Goal: Communication & Community: Answer question/provide support

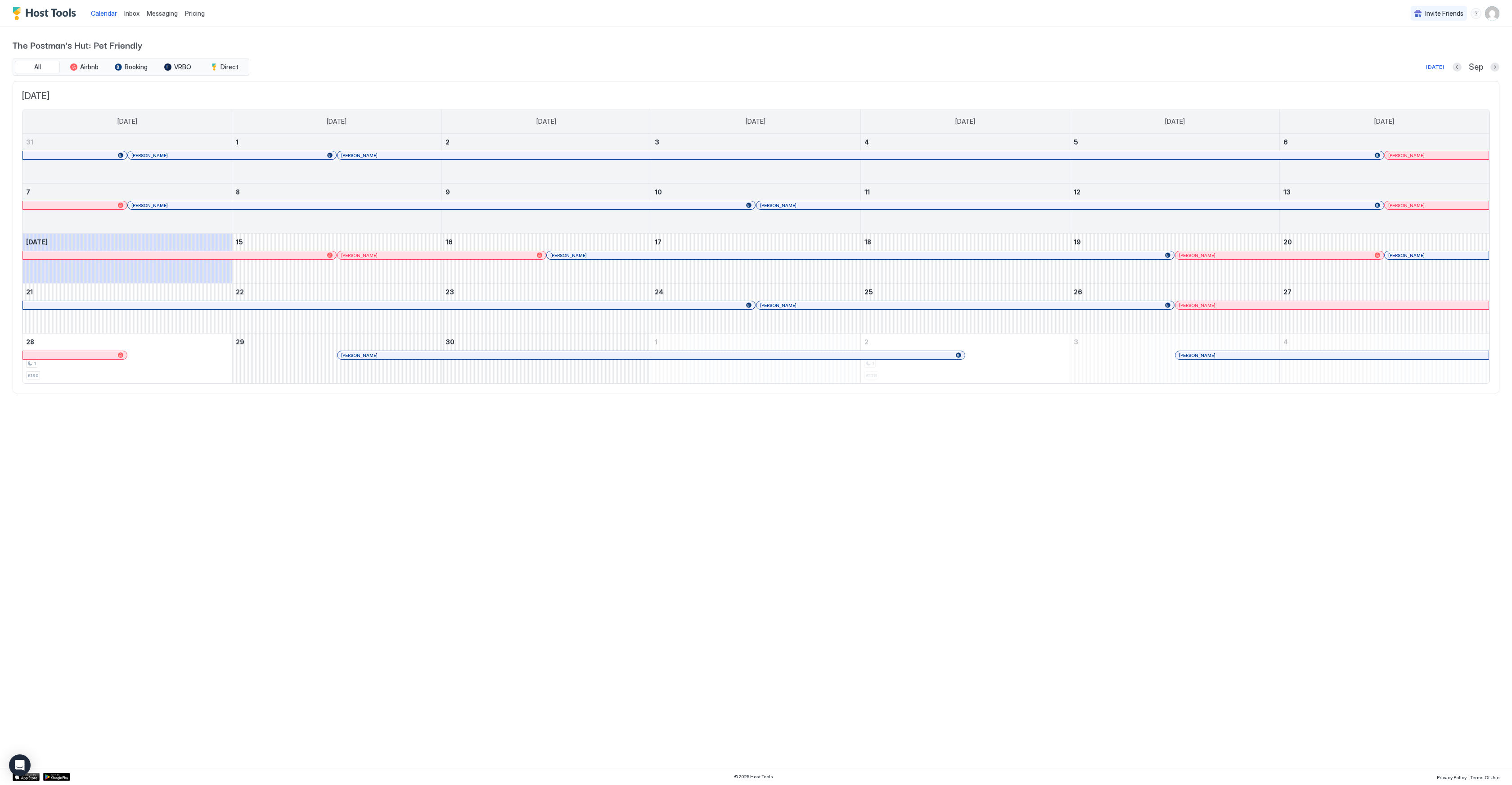
click at [130, 13] on span "Inbox" at bounding box center [132, 13] width 15 height 8
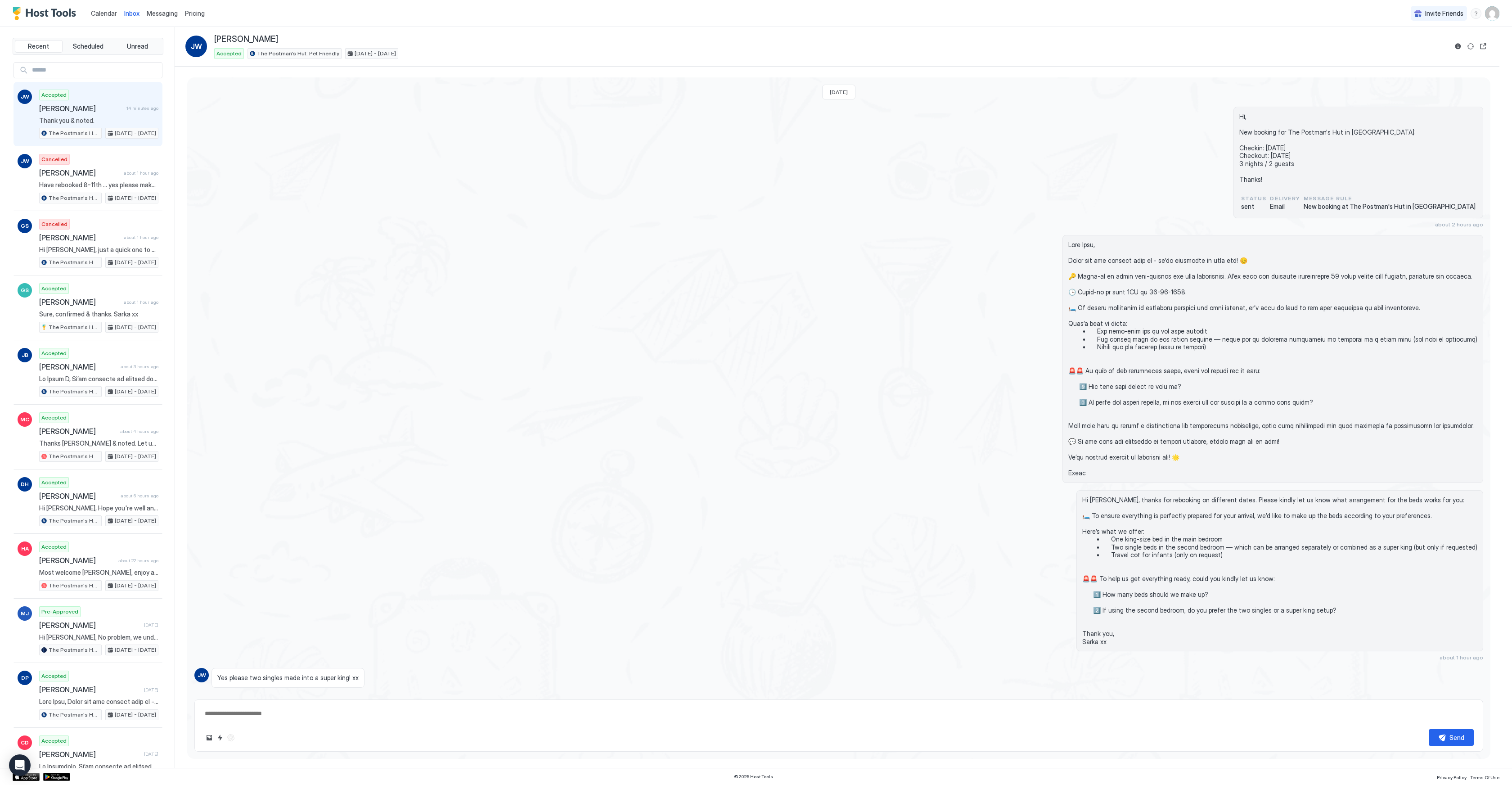
scroll to position [61, 0]
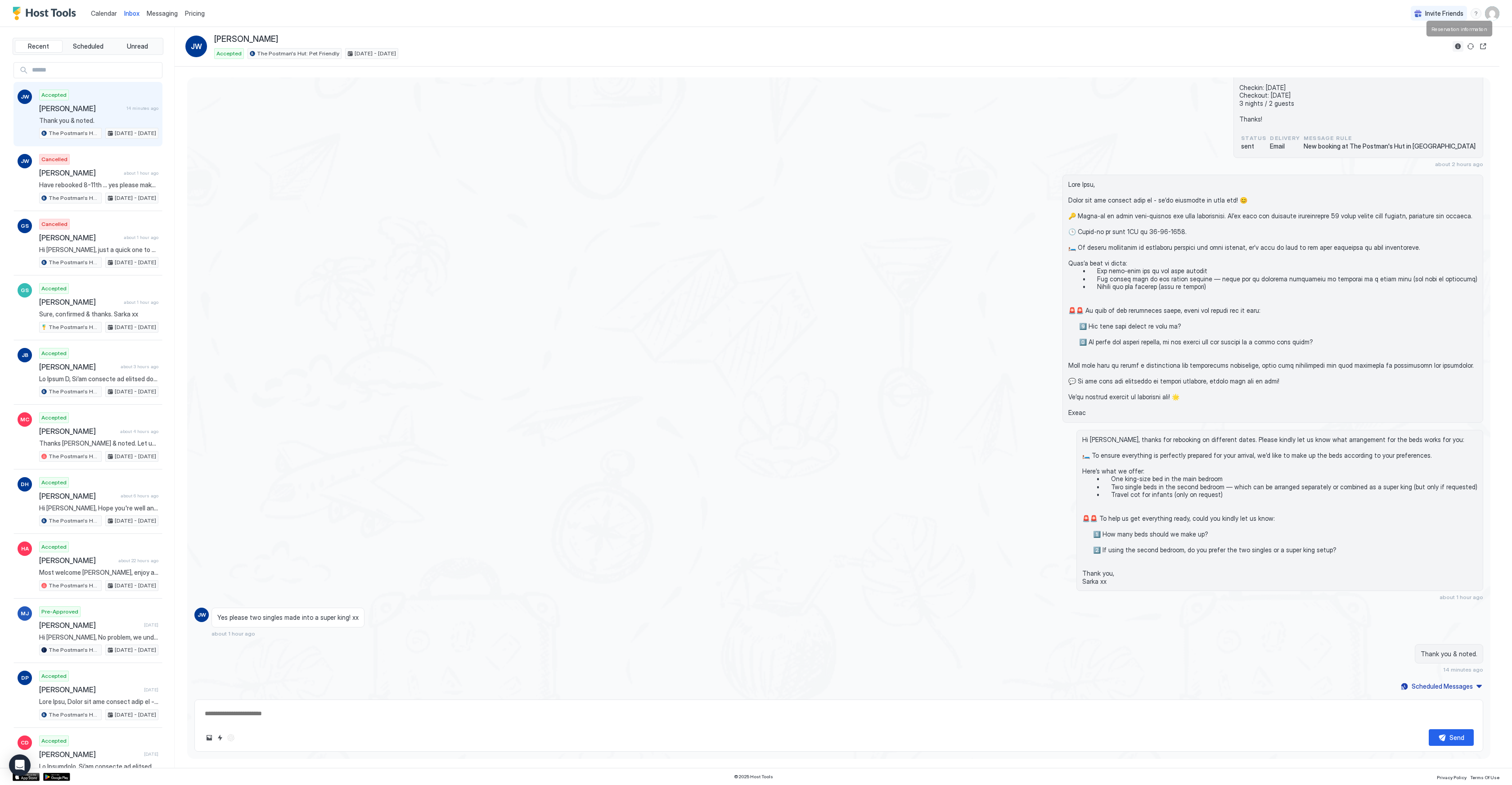
click at [1457, 45] on button "Reservation information" at bounding box center [1458, 46] width 11 height 11
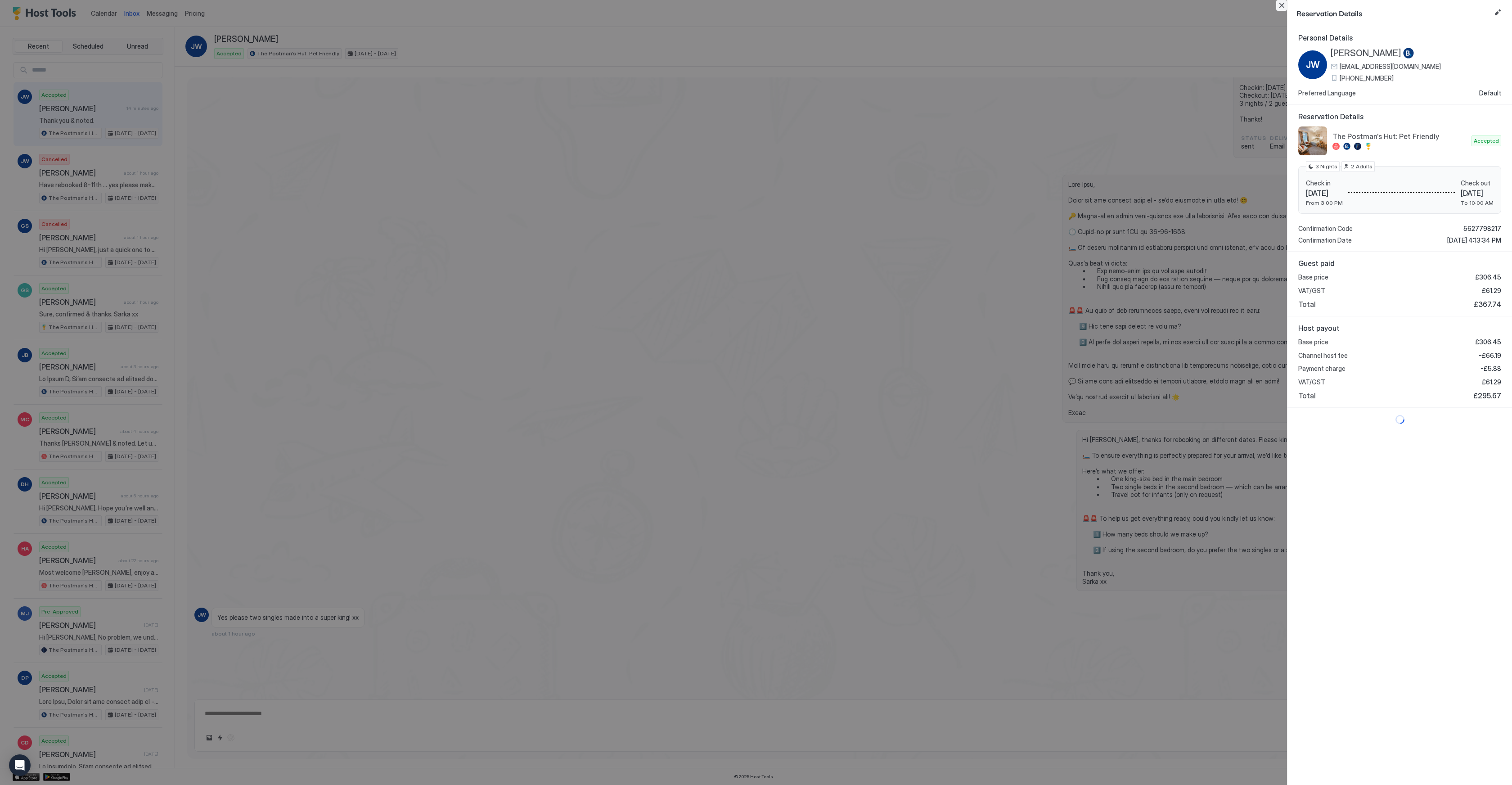
drag, startPoint x: 1281, startPoint y: 2, endPoint x: 1119, endPoint y: 144, distance: 215.4
click at [1282, 3] on button "Close" at bounding box center [1281, 5] width 11 height 11
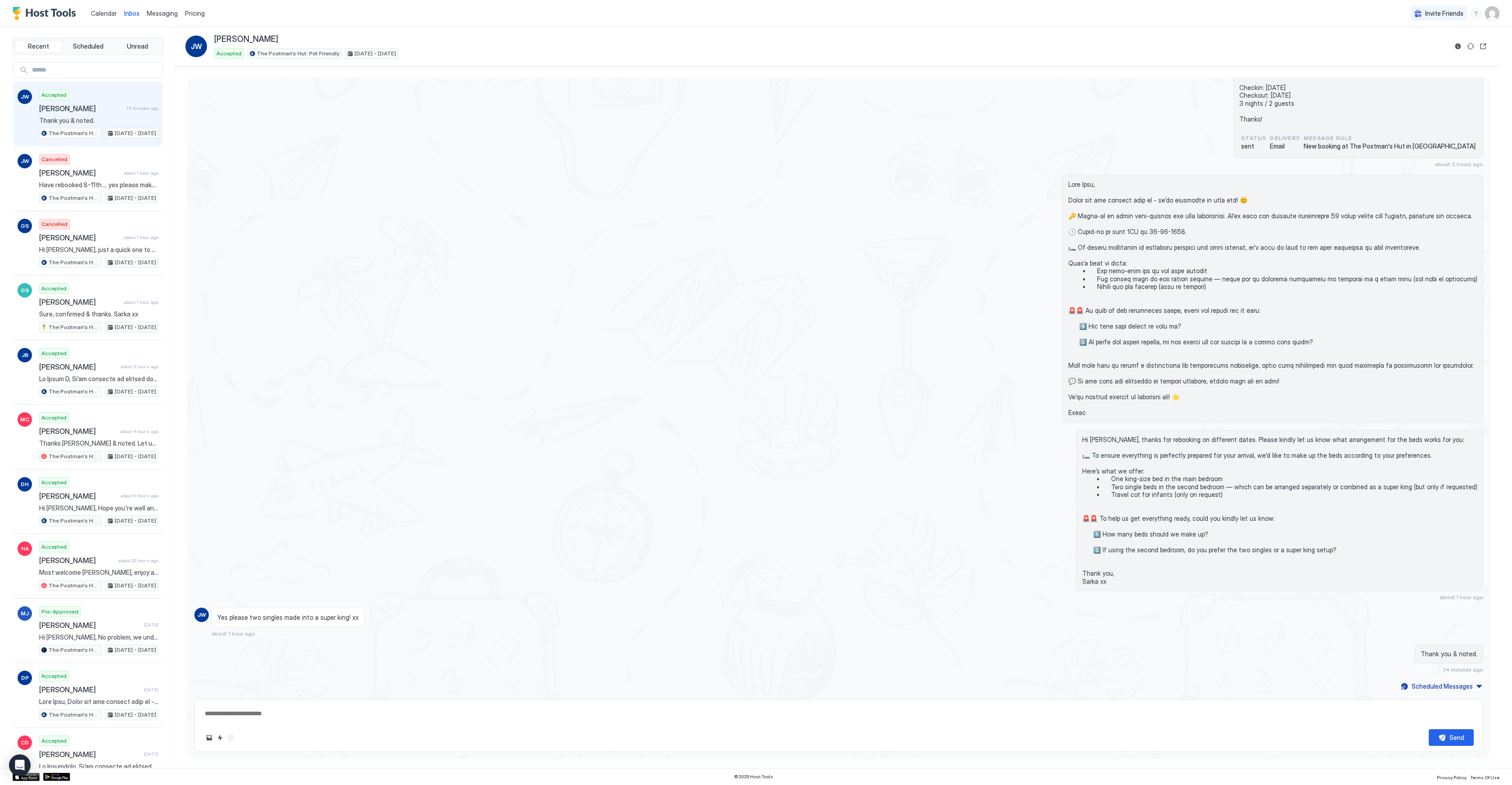
drag, startPoint x: 325, startPoint y: 707, endPoint x: 320, endPoint y: 710, distance: 5.8
click at [321, 710] on textarea at bounding box center [839, 713] width 1270 height 16
click at [320, 711] on textarea at bounding box center [839, 713] width 1270 height 16
type textarea "**********"
